Goal: Find specific page/section: Find specific page/section

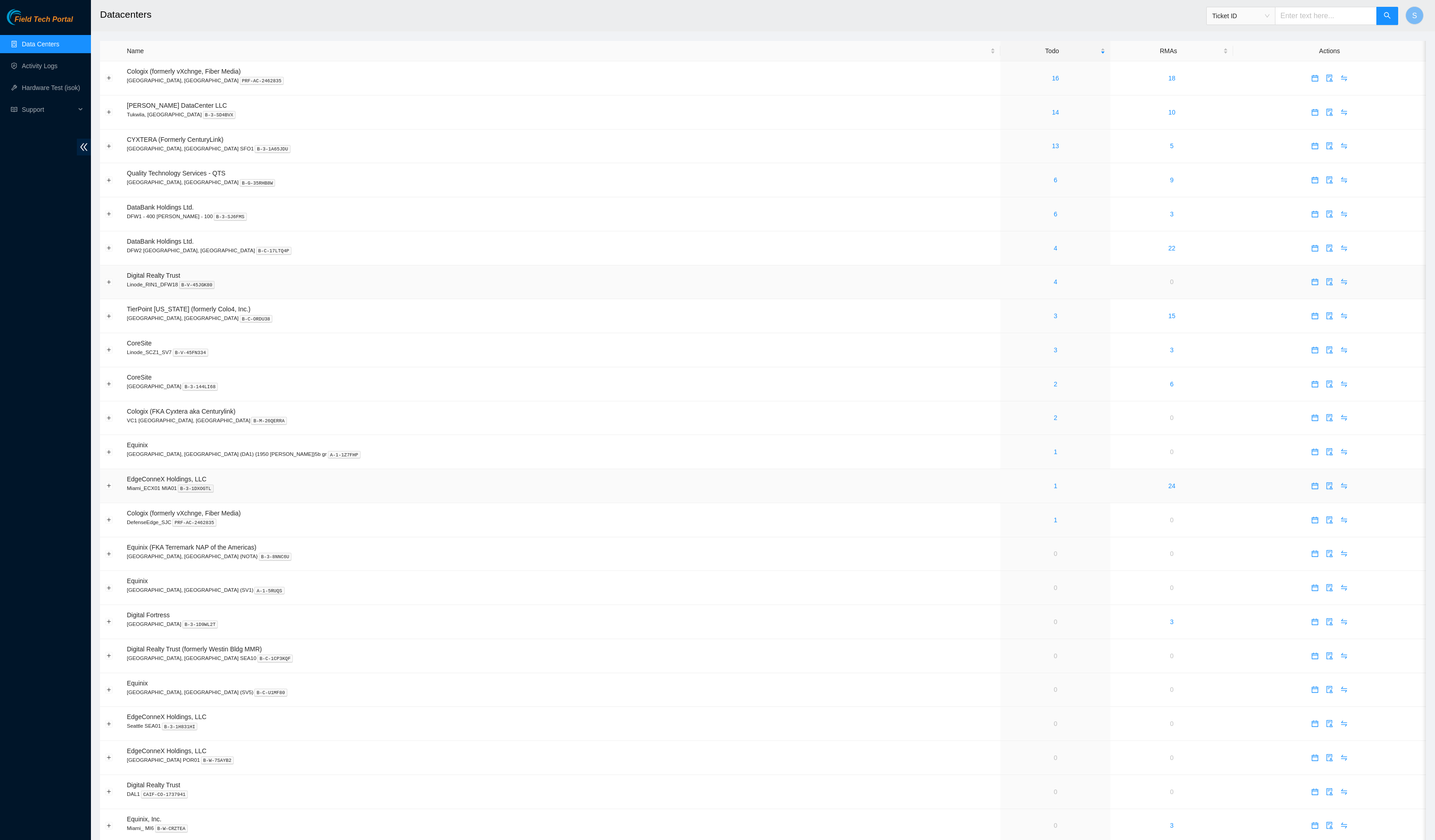
click at [474, 300] on td "Digital Realty Trust Linode_RIN1_DFW18 B-V-45JGK80" at bounding box center [561, 282] width 879 height 34
click at [1053, 116] on link "14" at bounding box center [1056, 112] width 8 height 8
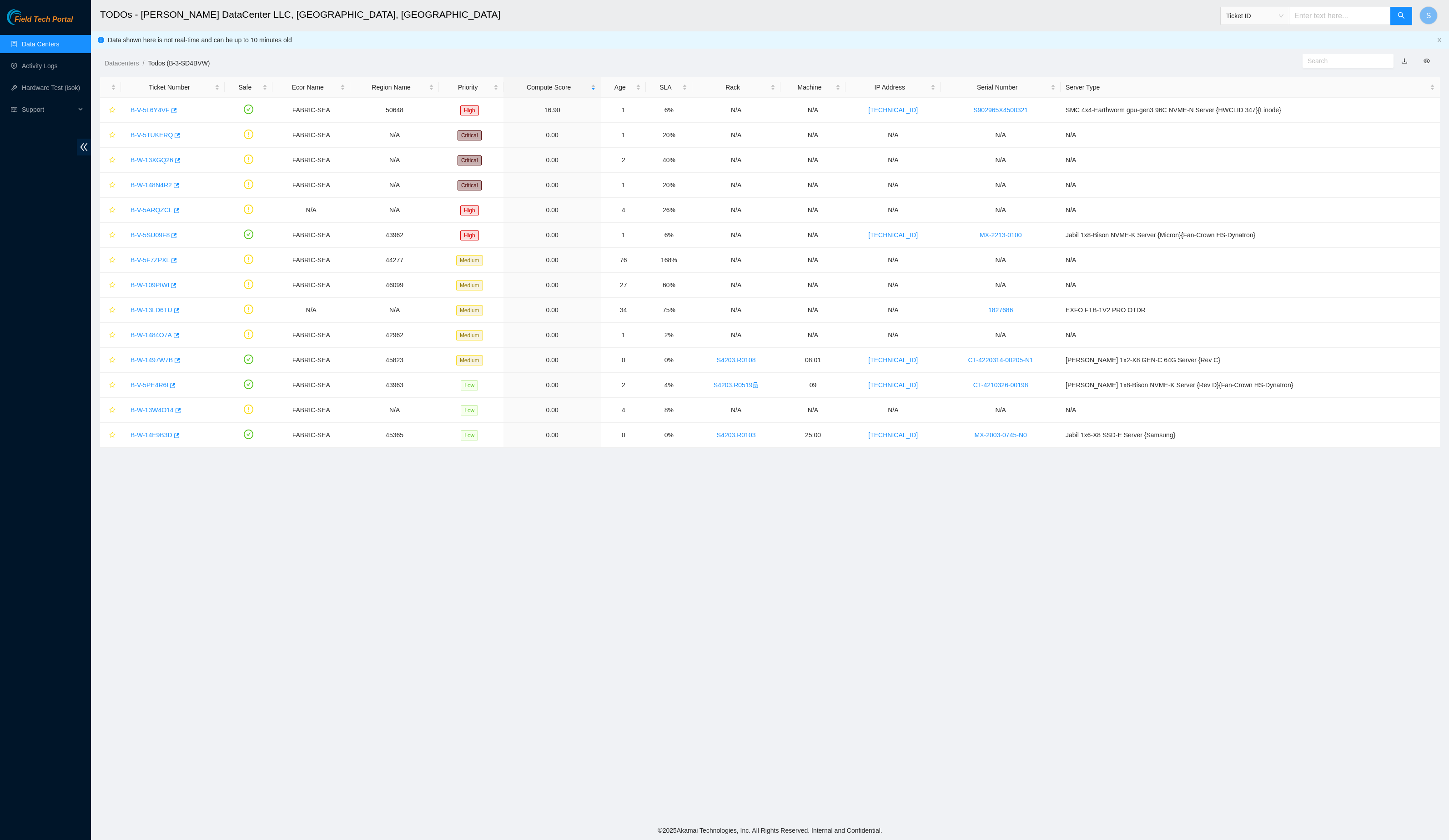
click at [440, 504] on main "TODOs - Sabey DataCenter LLC, Tukwila, WA Ticket ID S Data shown here is not re…" at bounding box center [769, 411] width 1357 height 822
